Goal: Task Accomplishment & Management: Manage account settings

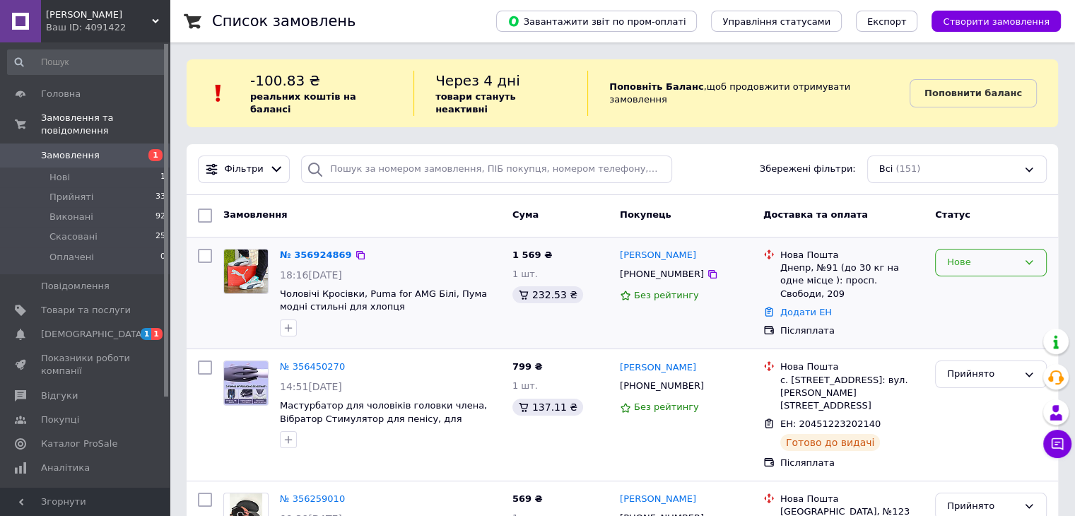
click at [1007, 255] on div "Нове" at bounding box center [982, 262] width 71 height 15
click at [1002, 279] on li "Прийнято" at bounding box center [991, 292] width 110 height 26
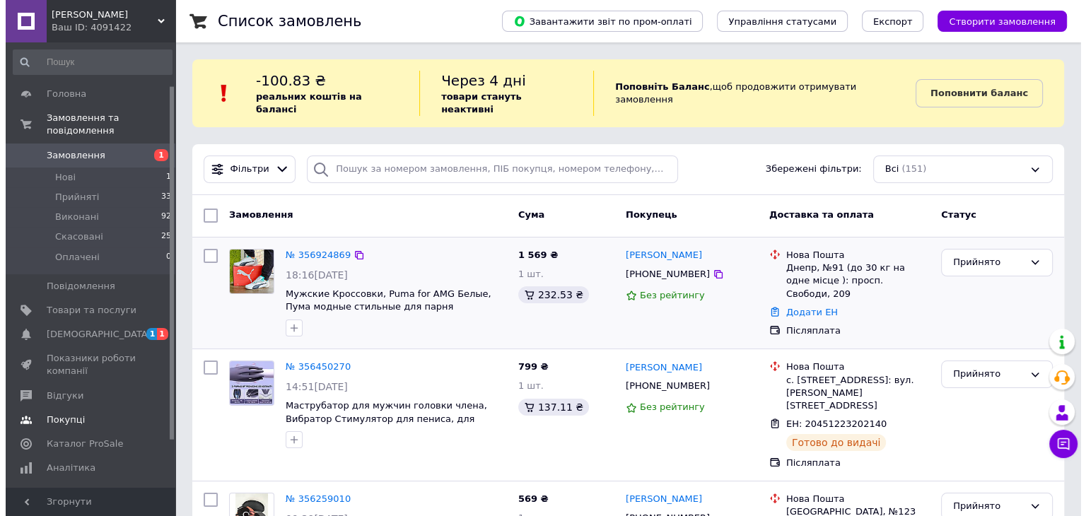
scroll to position [71, 0]
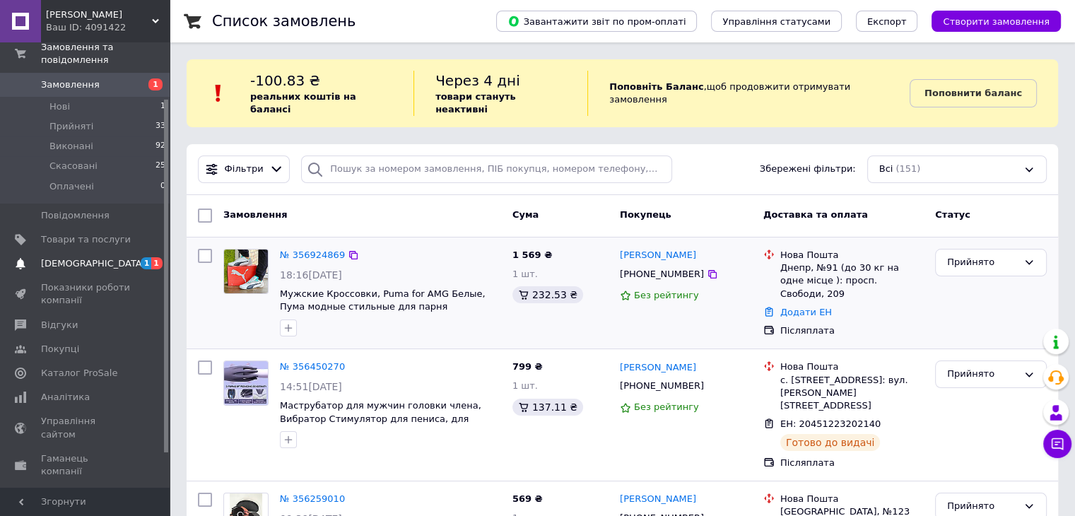
click at [96, 257] on span "[DEMOGRAPHIC_DATA]" at bounding box center [86, 263] width 90 height 13
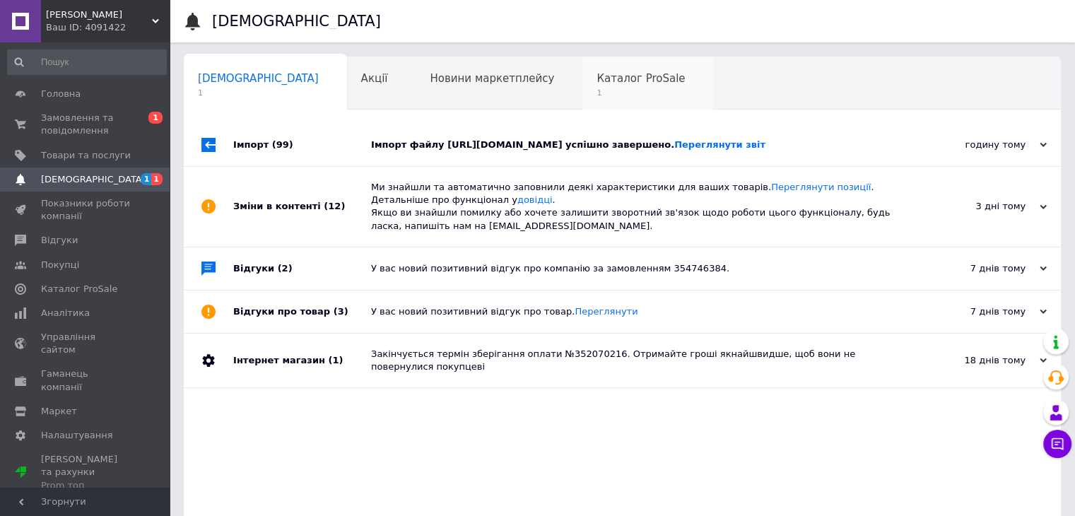
click at [597, 88] on span "1" at bounding box center [641, 93] width 88 height 11
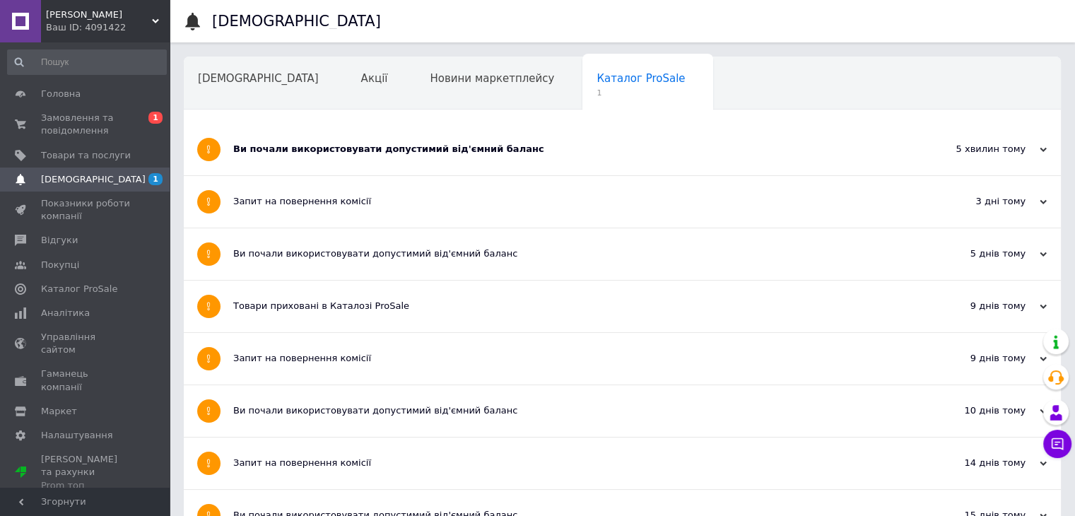
click at [286, 152] on div "Ви почали використовувати допустимий від'ємний баланс" at bounding box center [569, 149] width 672 height 13
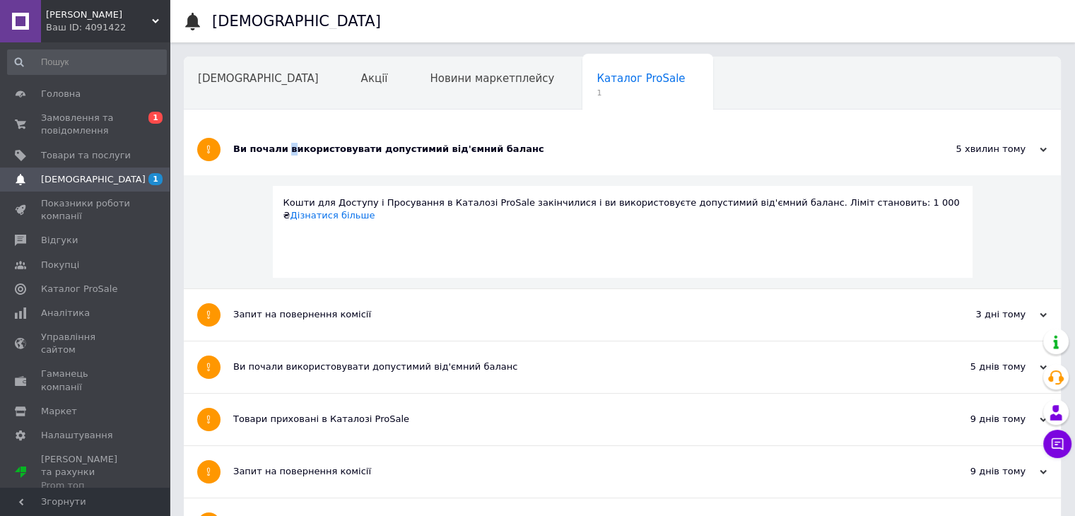
click at [59, 187] on link "[DEMOGRAPHIC_DATA] 1" at bounding box center [87, 180] width 174 height 24
